Goal: Browse casually: Explore the website without a specific task or goal

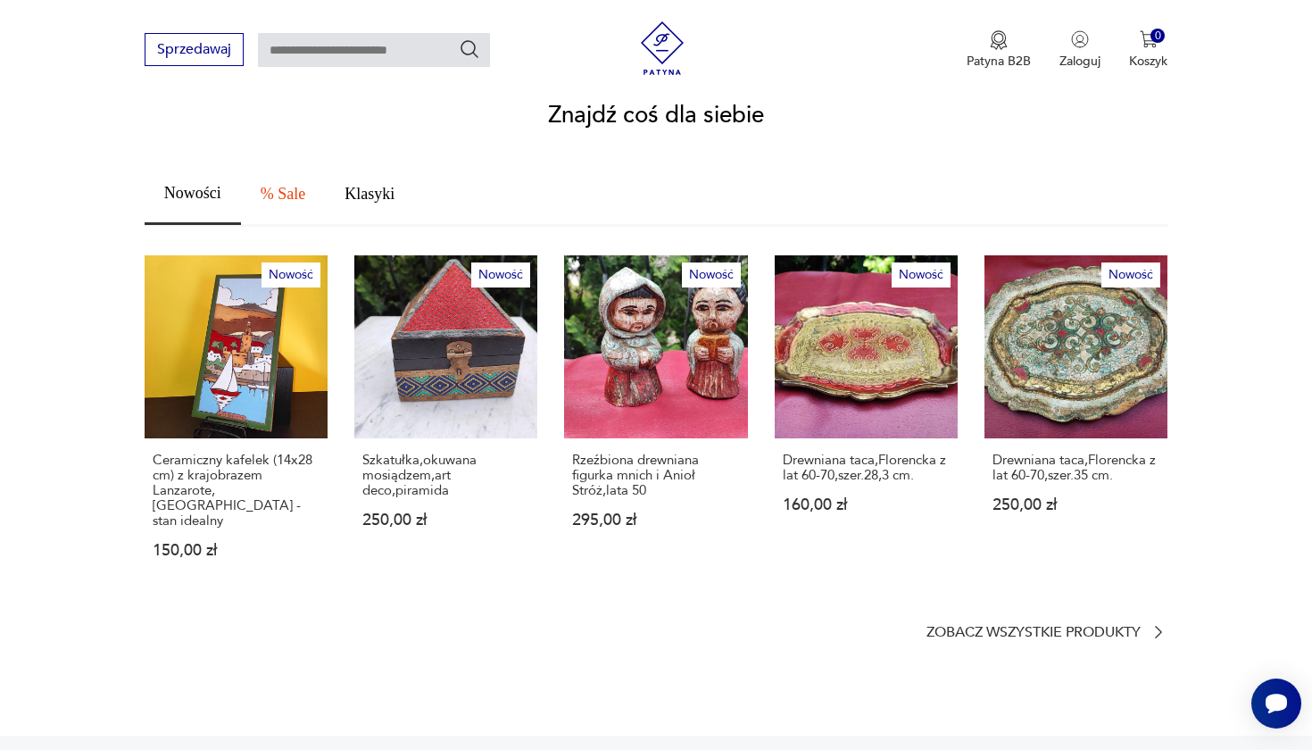
click at [1032, 627] on p "Zobacz wszystkie produkty" at bounding box center [1033, 633] width 214 height 12
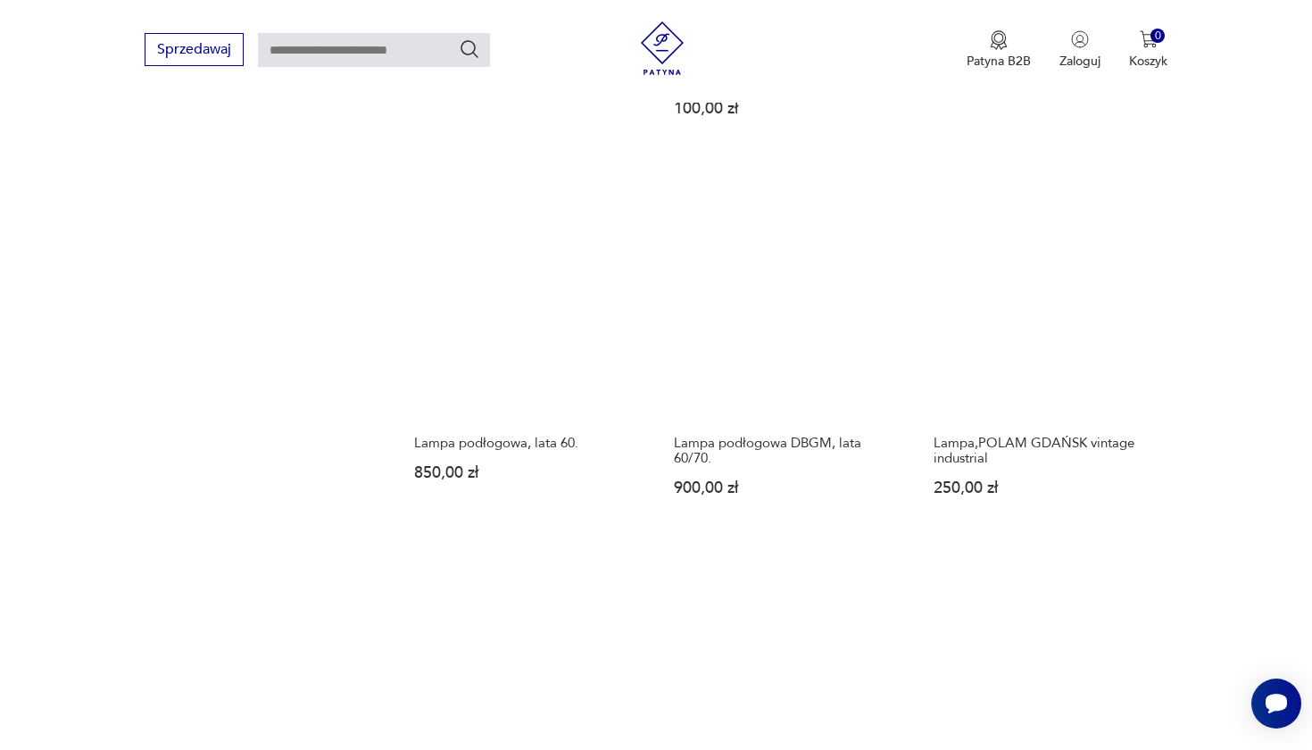
scroll to position [1604, 0]
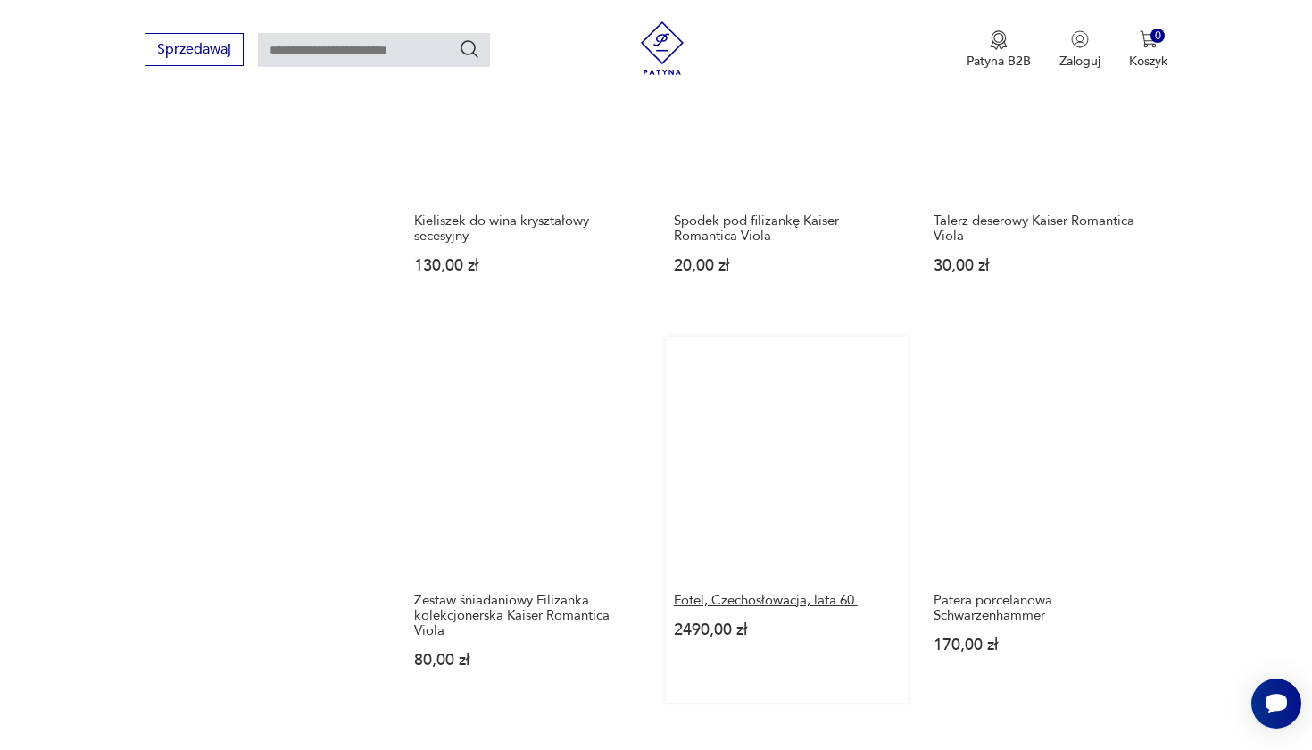
scroll to position [1578, 0]
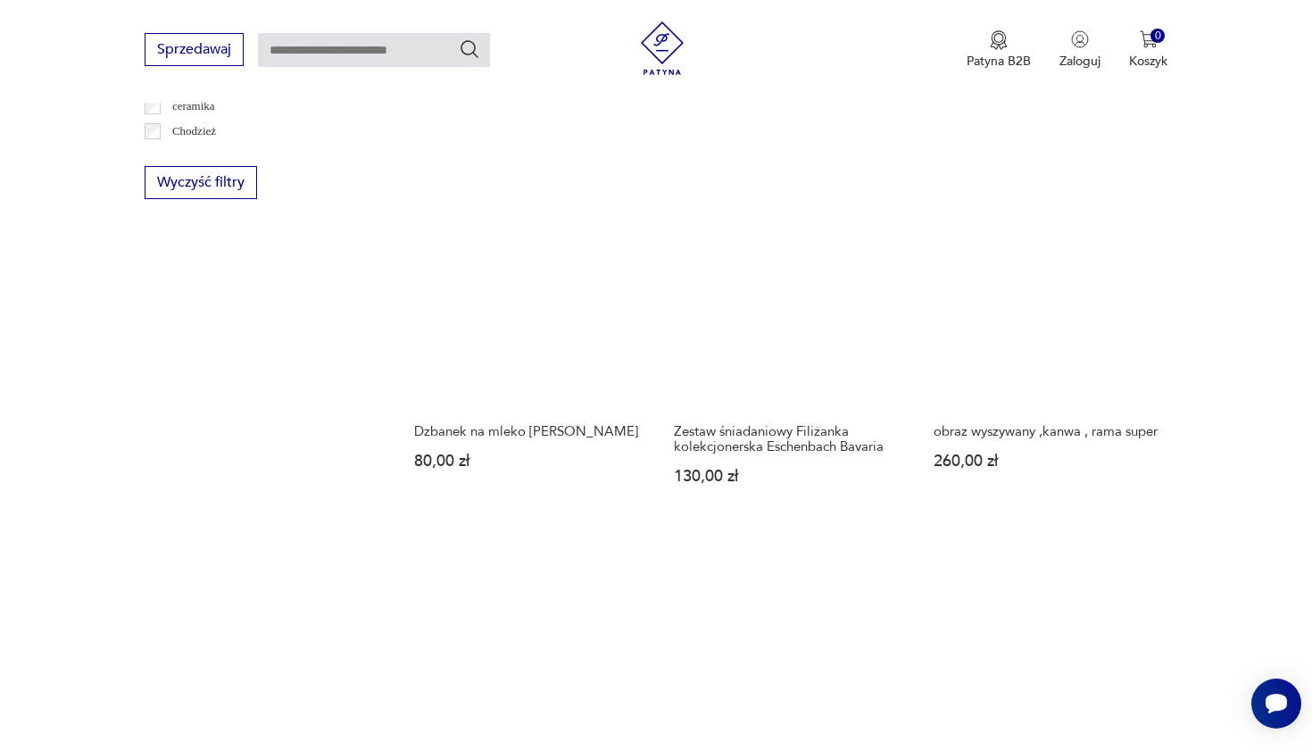
scroll to position [1571, 0]
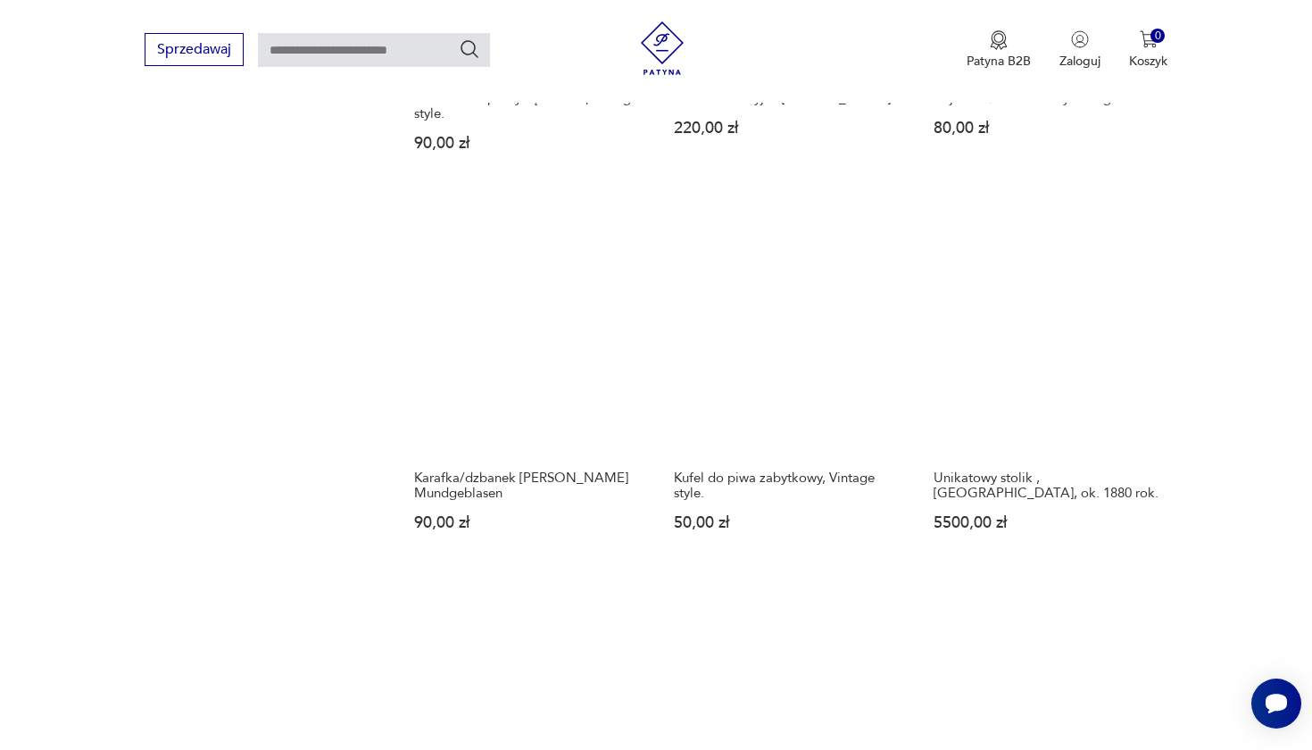
scroll to position [1485, 0]
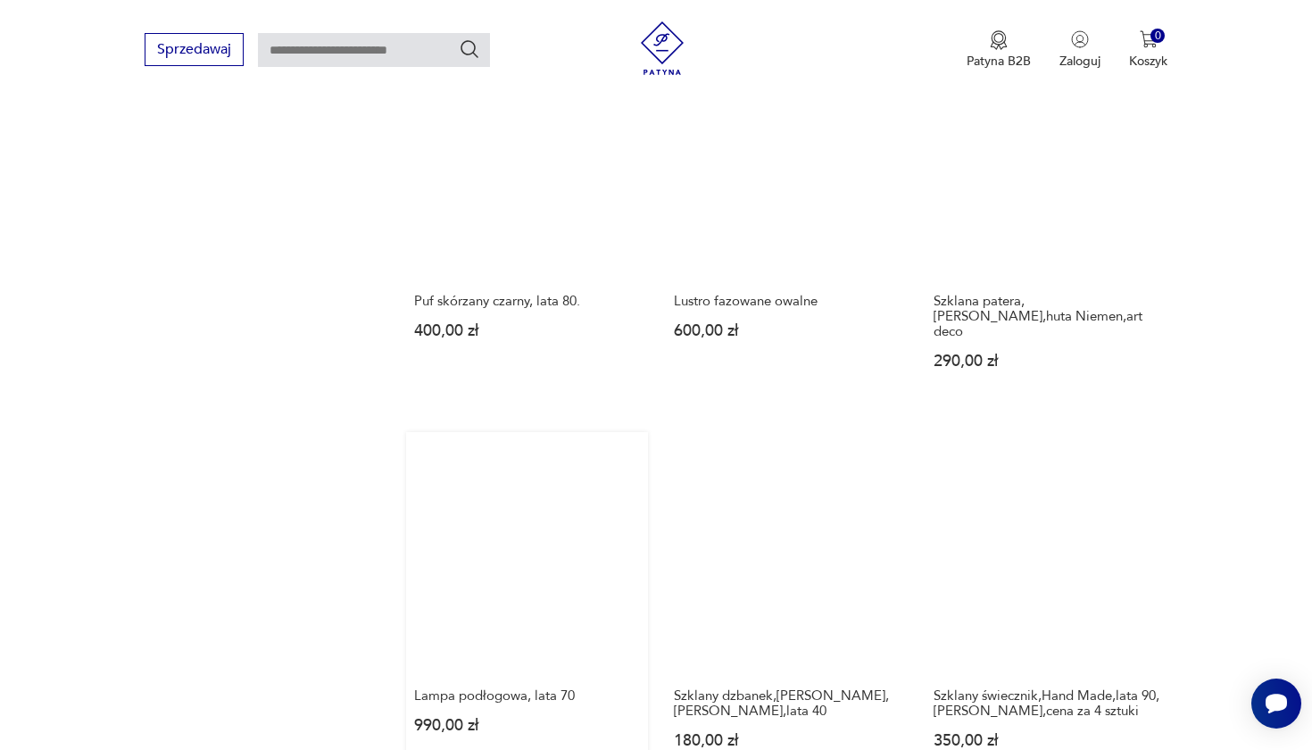
scroll to position [1431, 0]
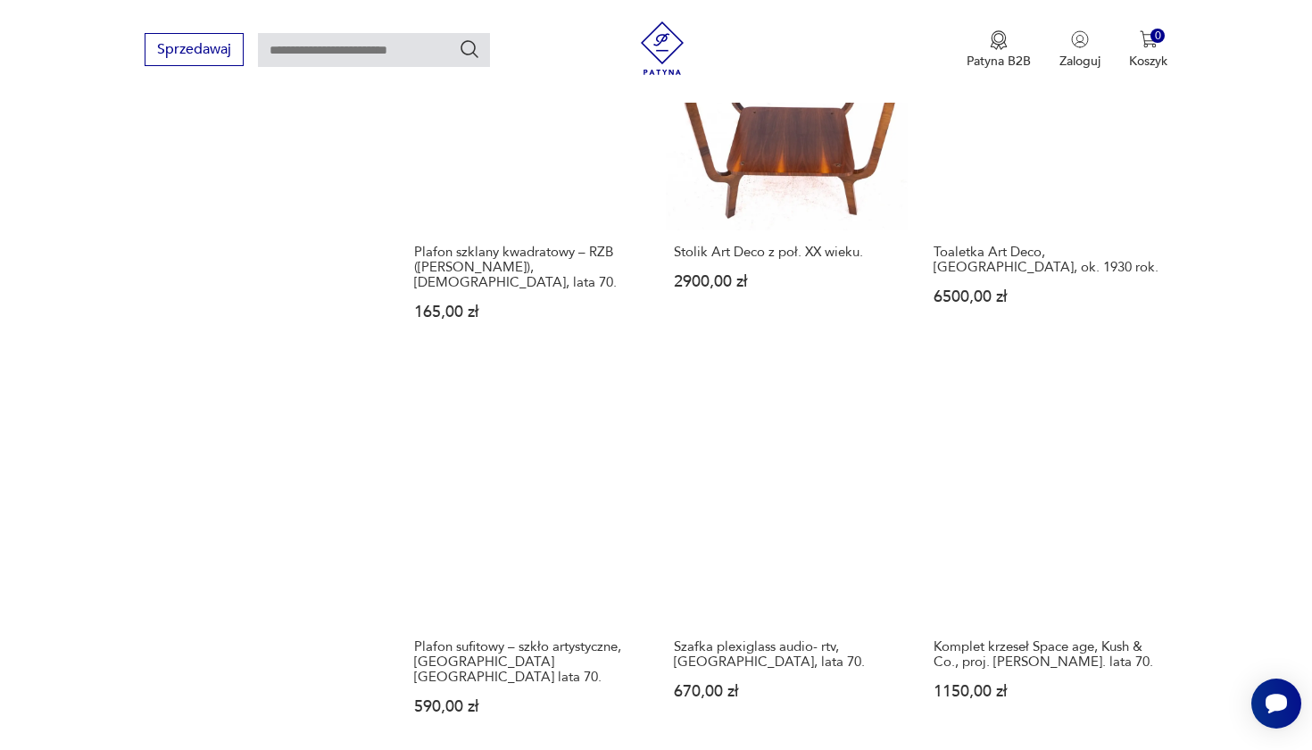
scroll to position [1363, 0]
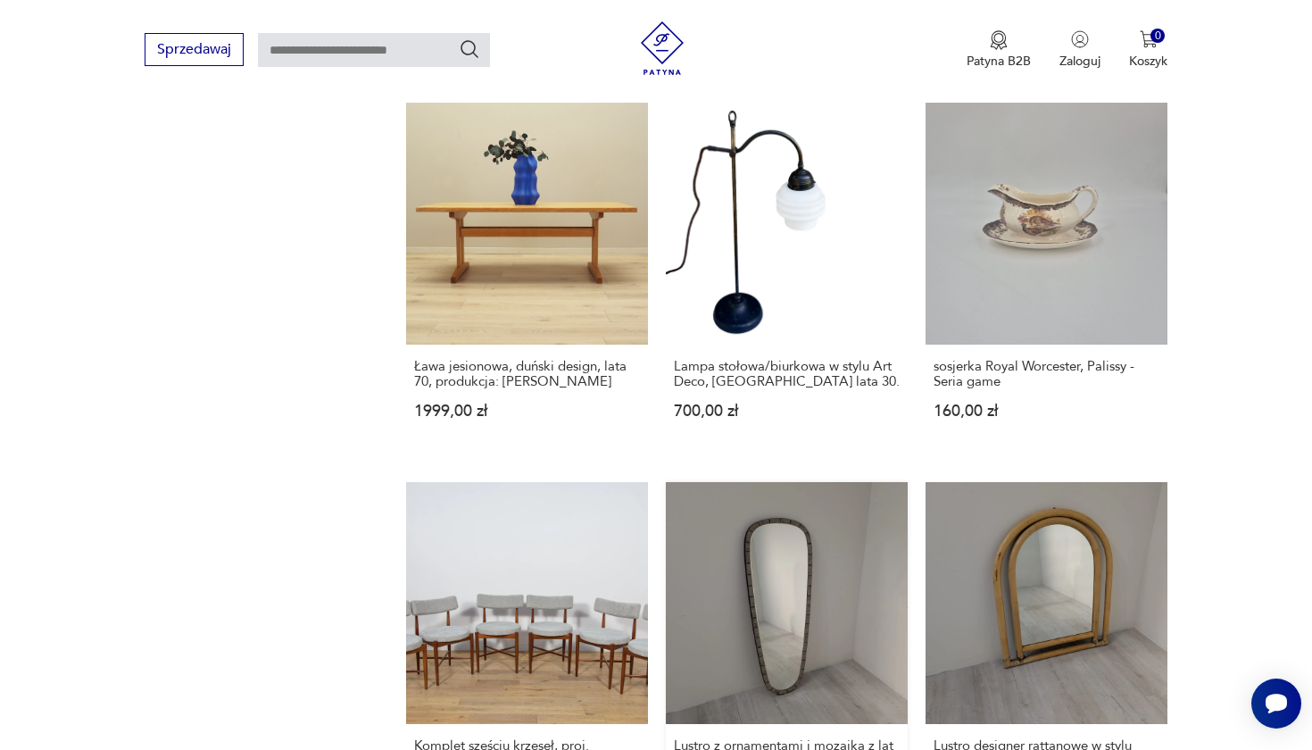
scroll to position [1411, 0]
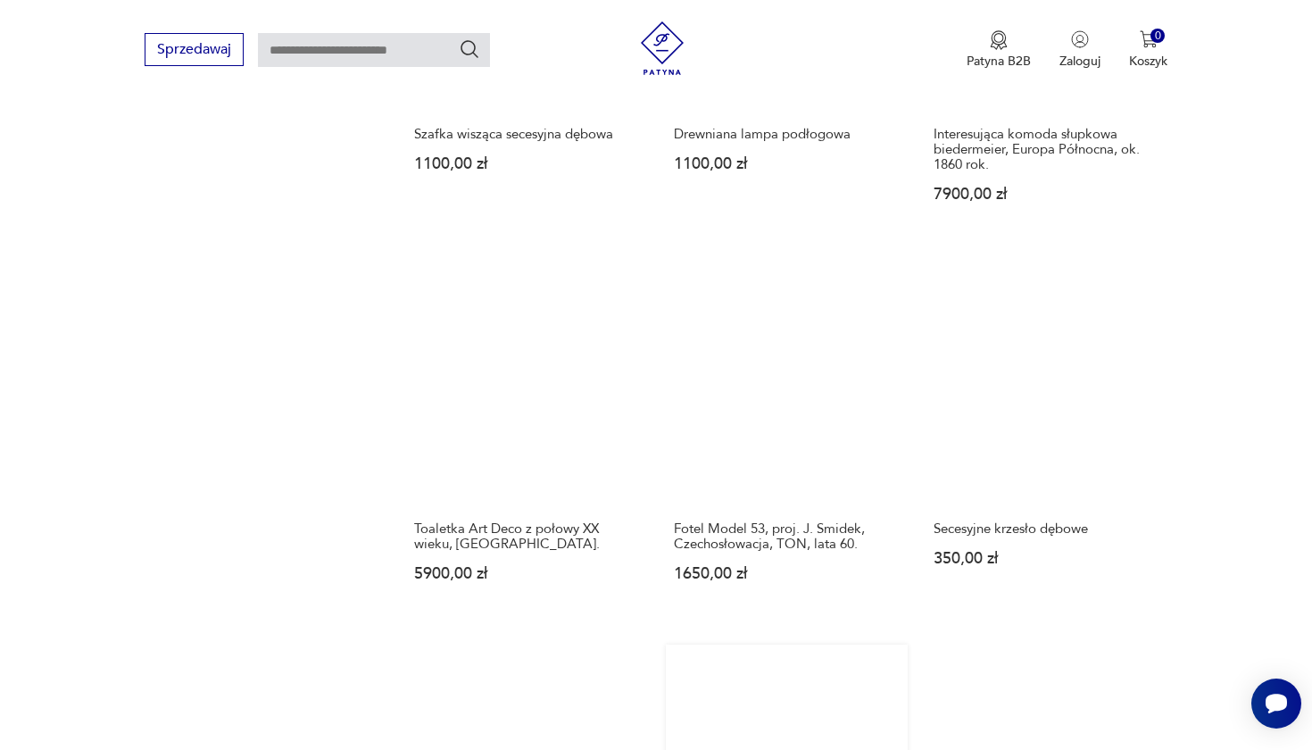
scroll to position [1448, 0]
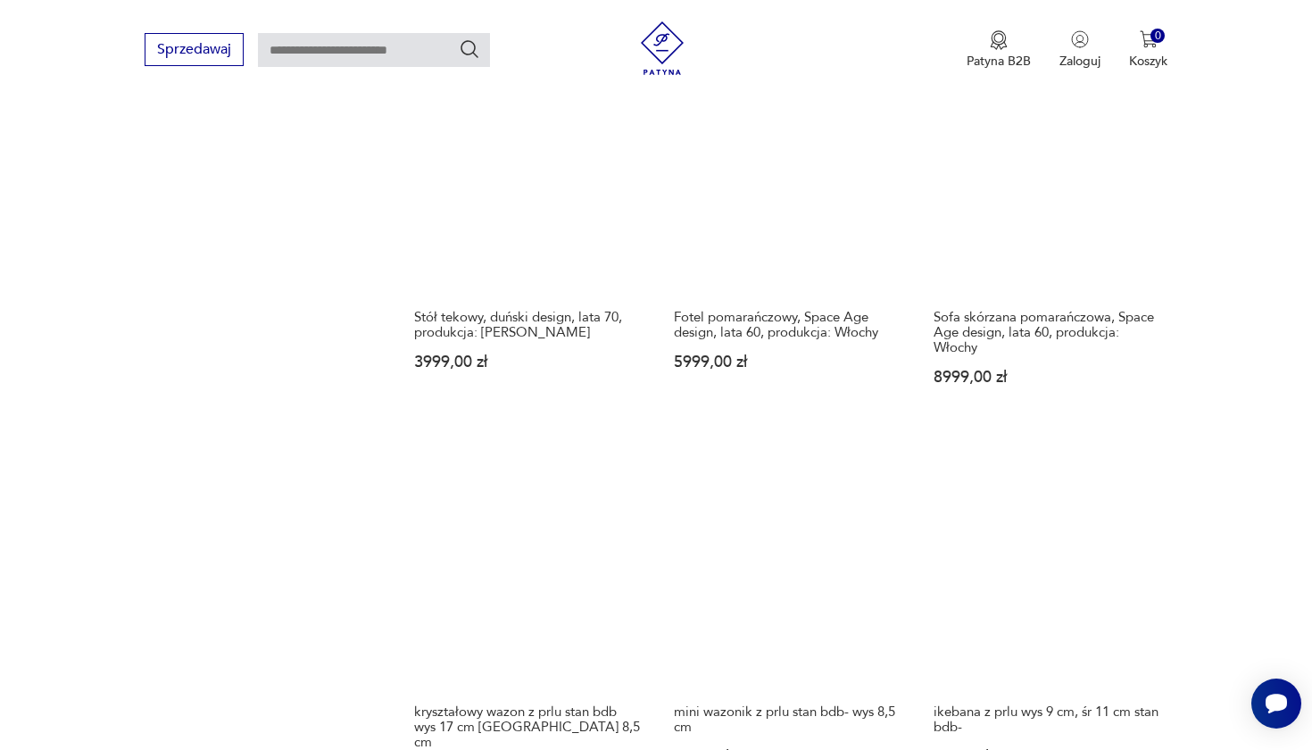
scroll to position [1365, 0]
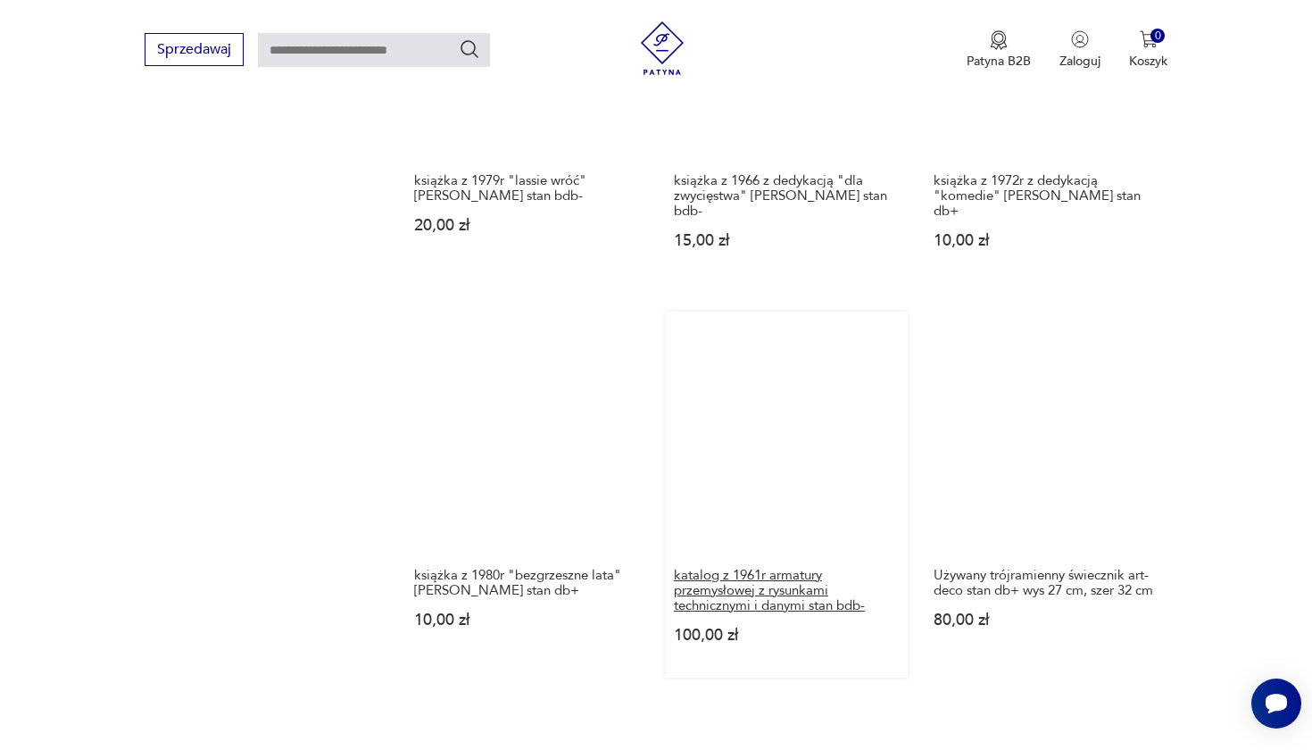
scroll to position [1469, 0]
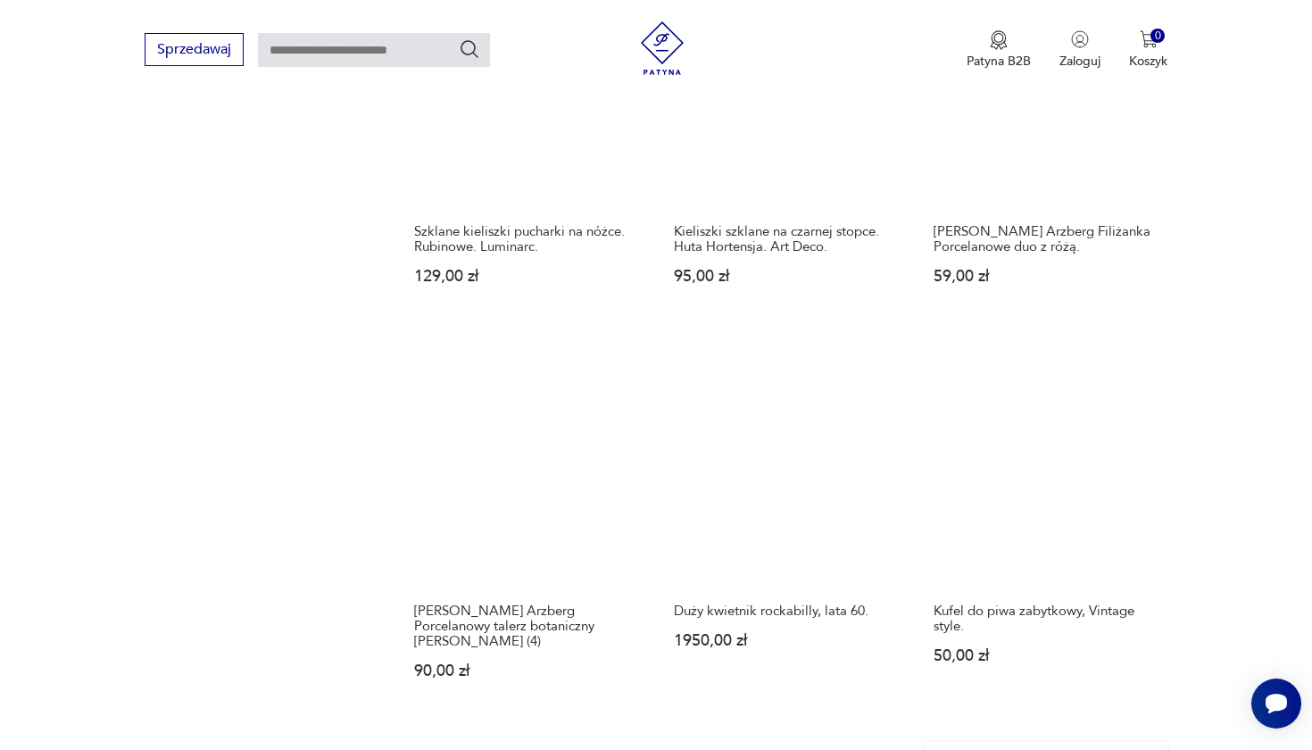
scroll to position [1415, 0]
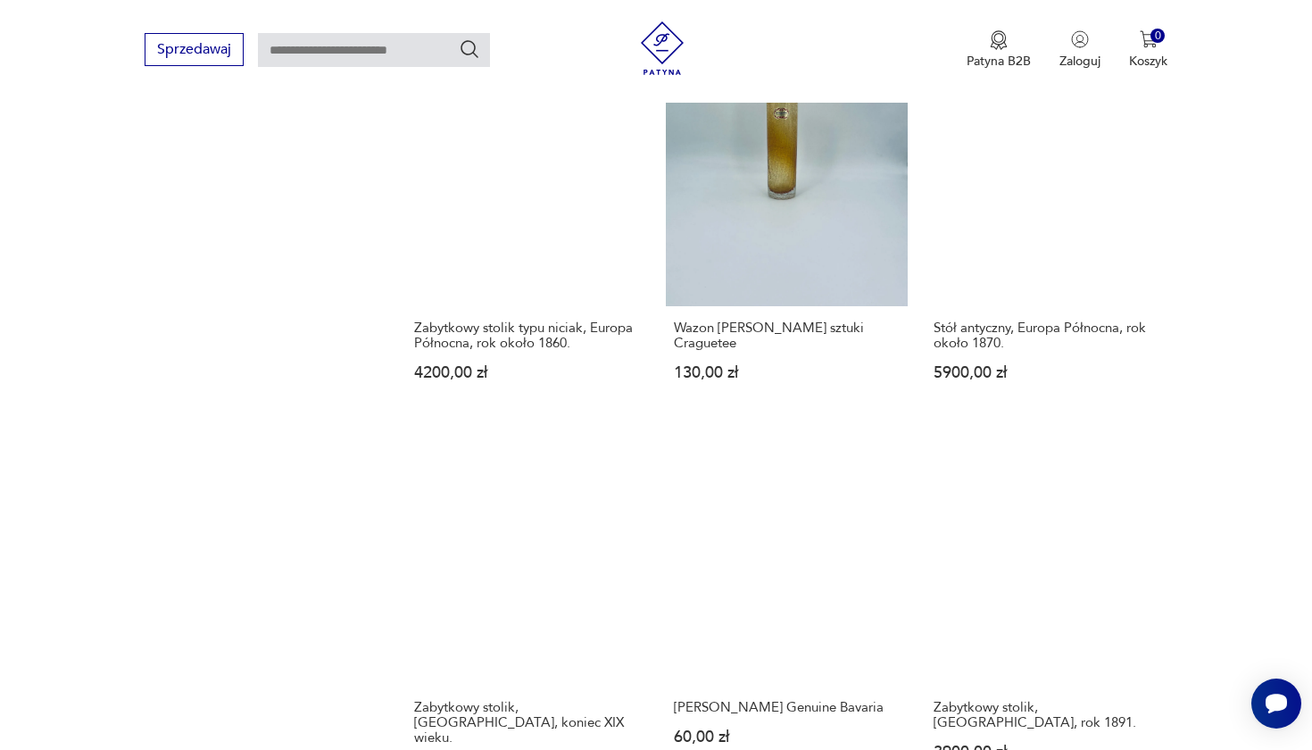
scroll to position [1294, 0]
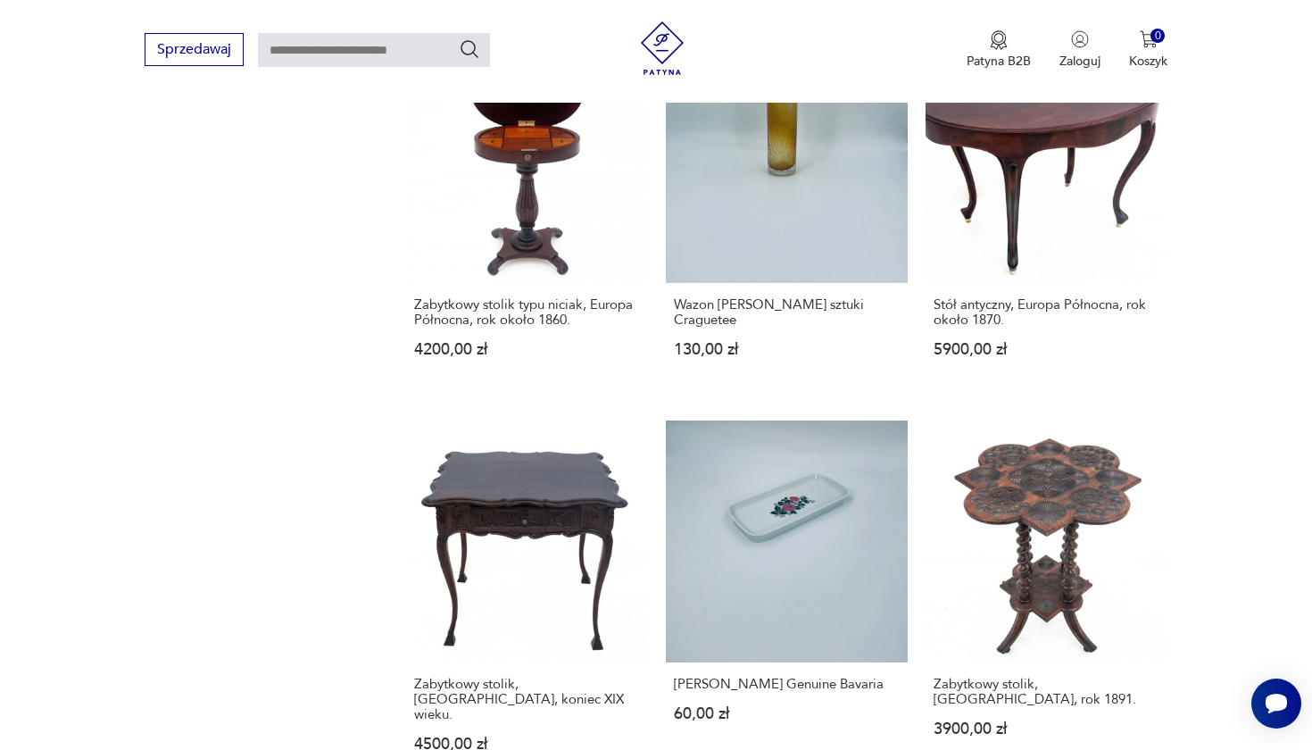
drag, startPoint x: 939, startPoint y: 647, endPoint x: 930, endPoint y: 645, distance: 9.1
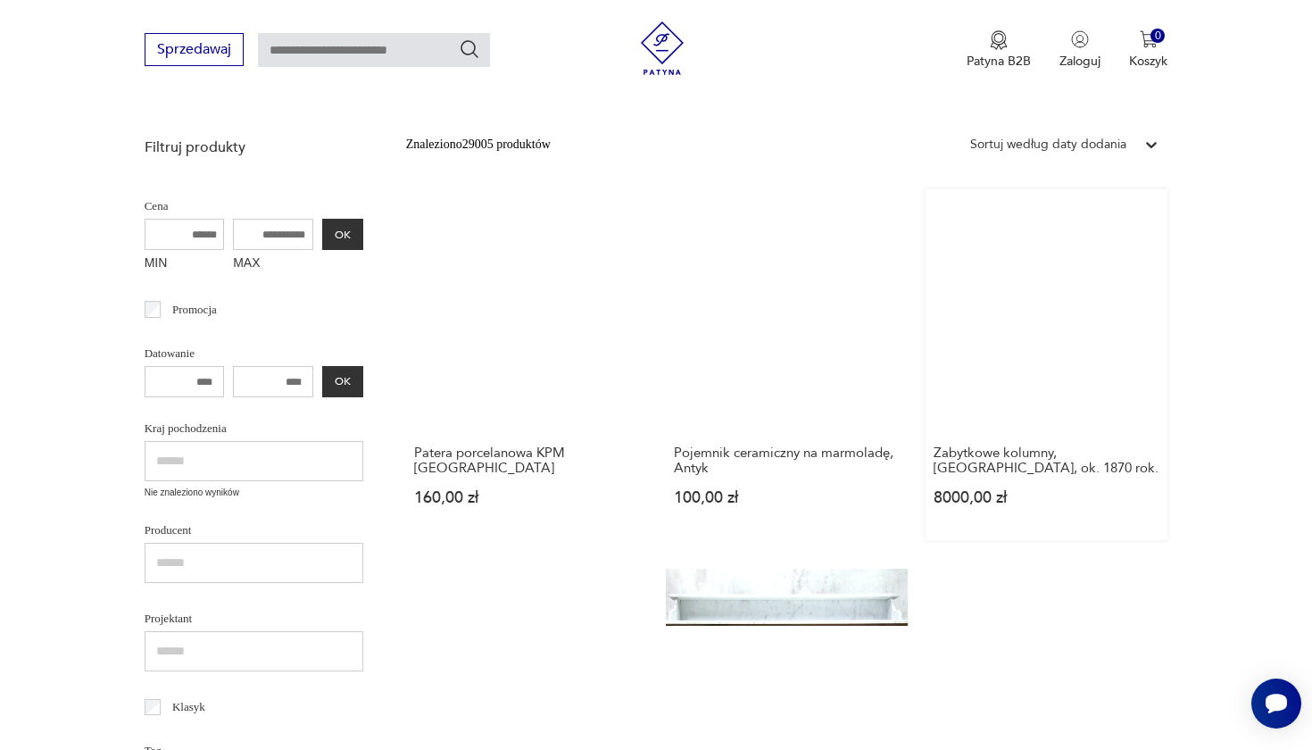
scroll to position [232, 0]
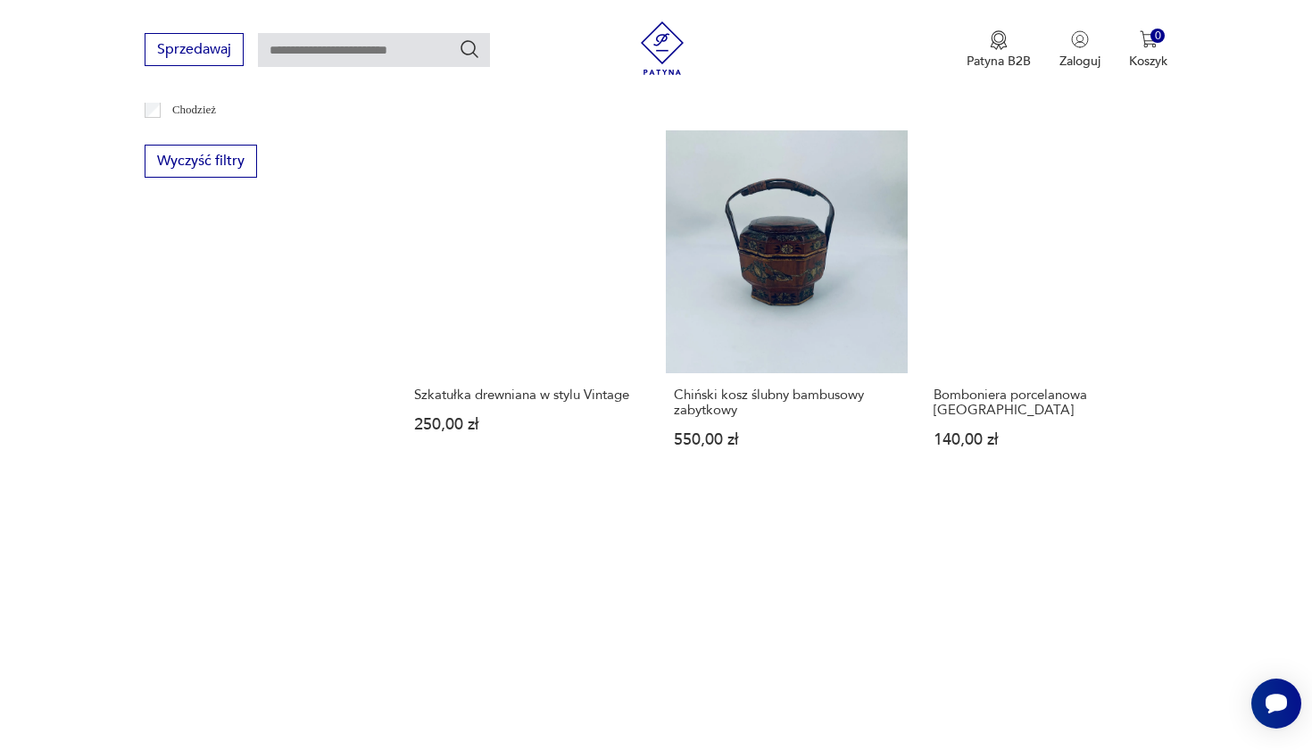
scroll to position [1357, 0]
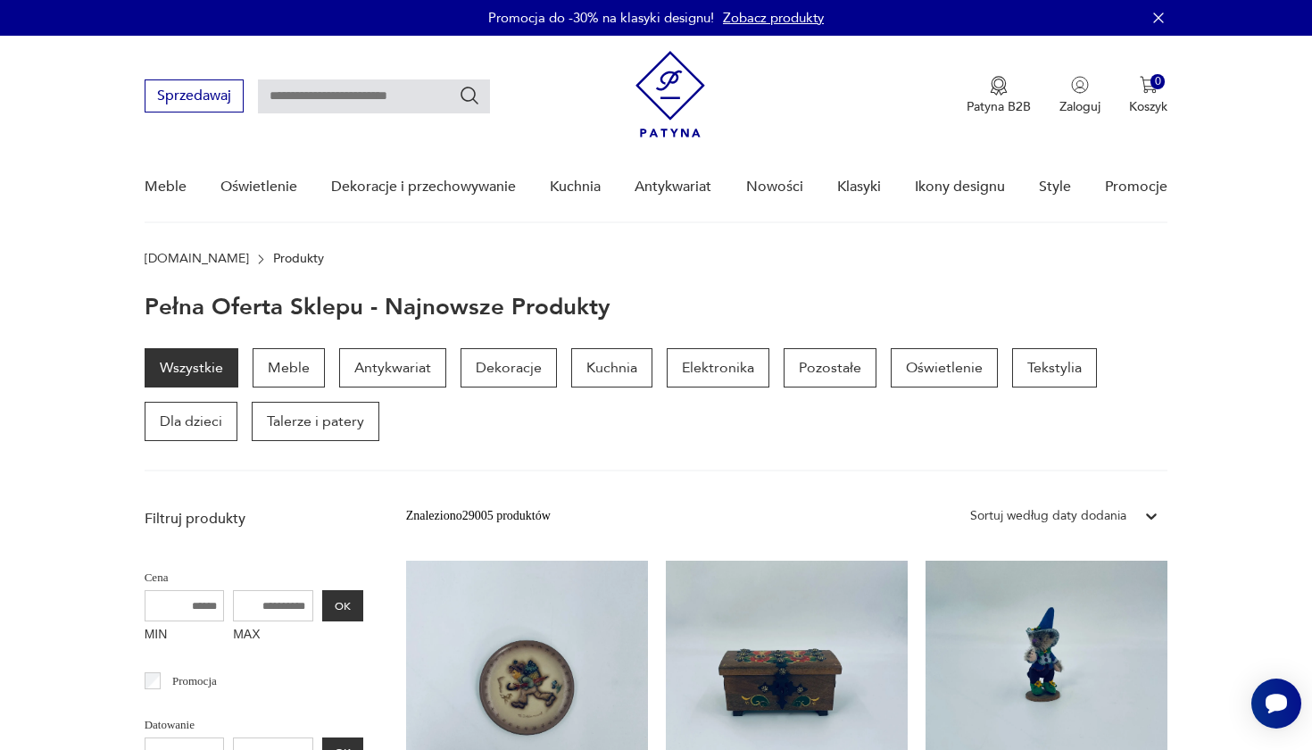
click at [701, 48] on div "Sprzedawaj Patyna B2B Zaloguj 0 Koszyk Twój koszyk ( 0 ) Brak produktów w koszy…" at bounding box center [657, 87] width 1024 height 103
click at [661, 75] on img at bounding box center [670, 94] width 70 height 87
